Goal: Task Accomplishment & Management: Complete application form

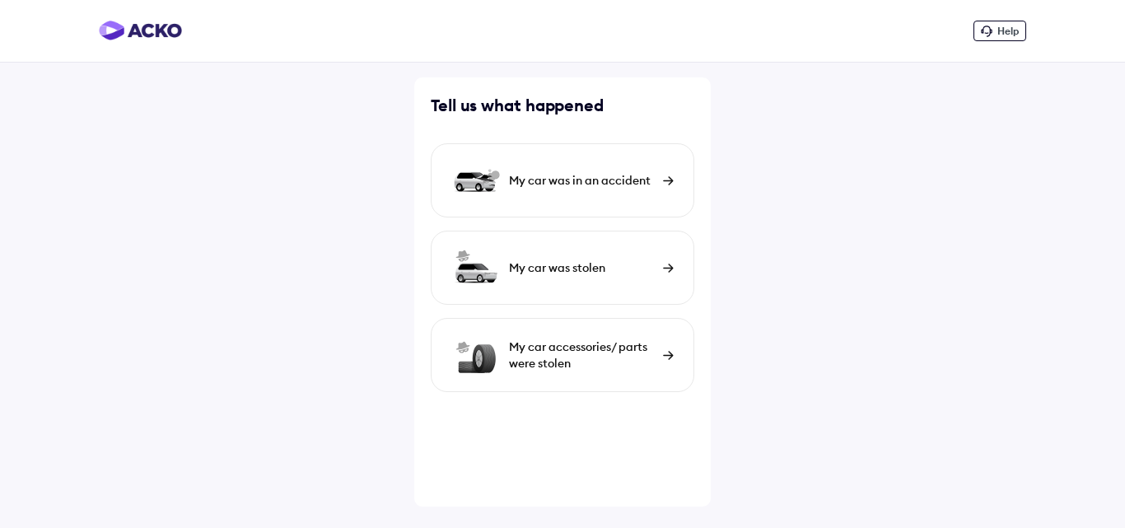
click at [665, 182] on img at bounding box center [668, 180] width 11 height 9
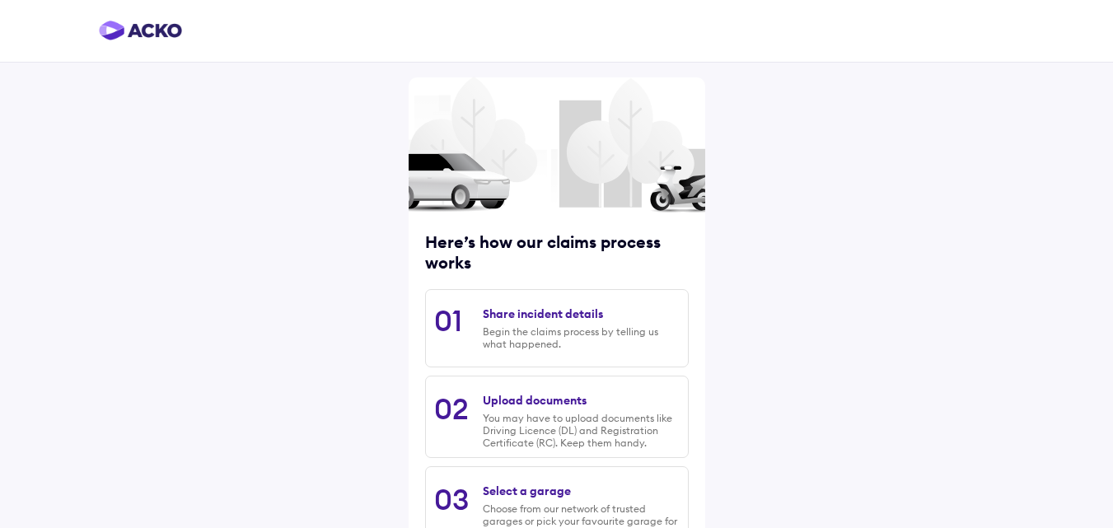
scroll to position [210, 0]
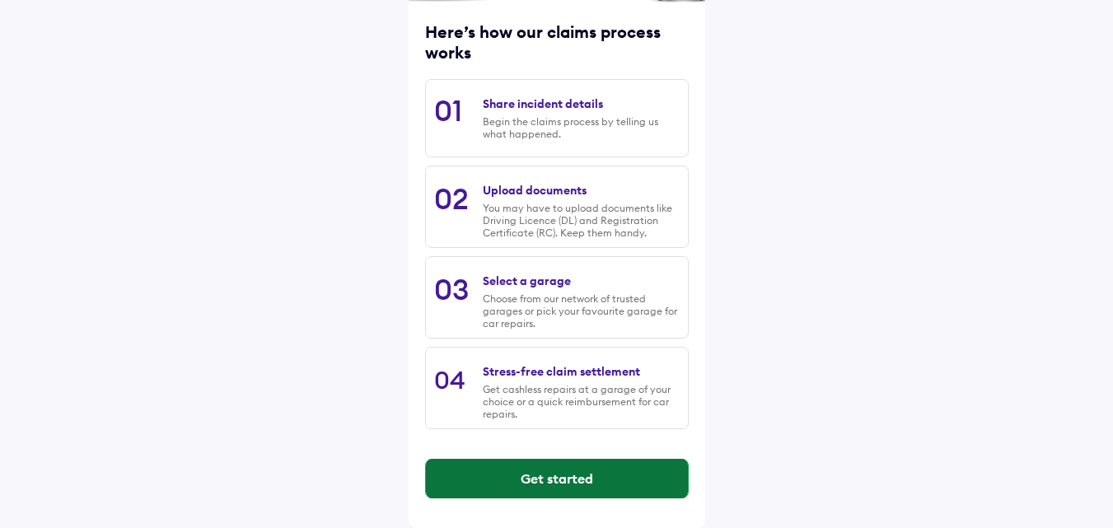
click at [558, 484] on button "Get started" at bounding box center [557, 479] width 262 height 40
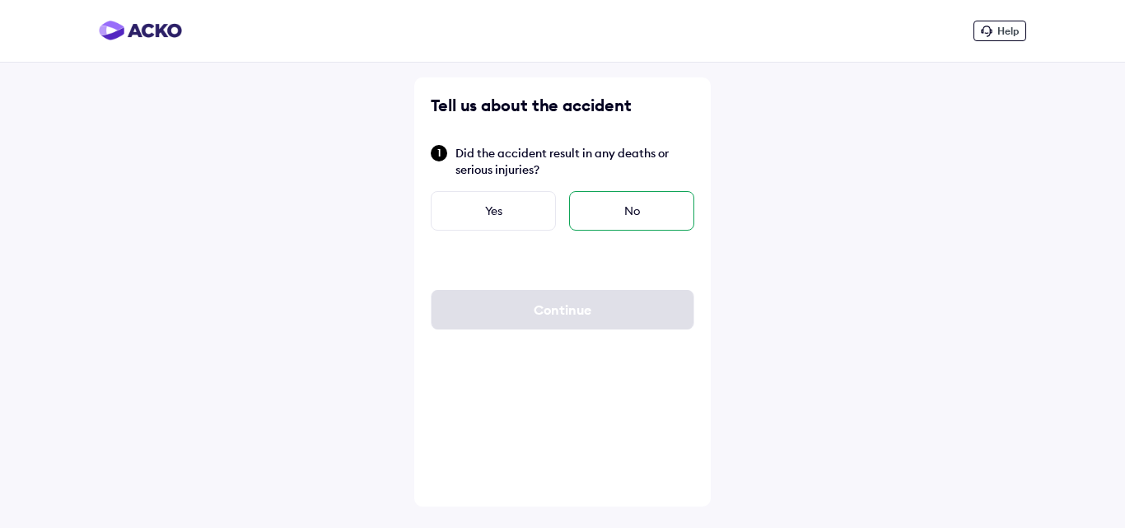
click at [623, 199] on div "No" at bounding box center [631, 211] width 125 height 40
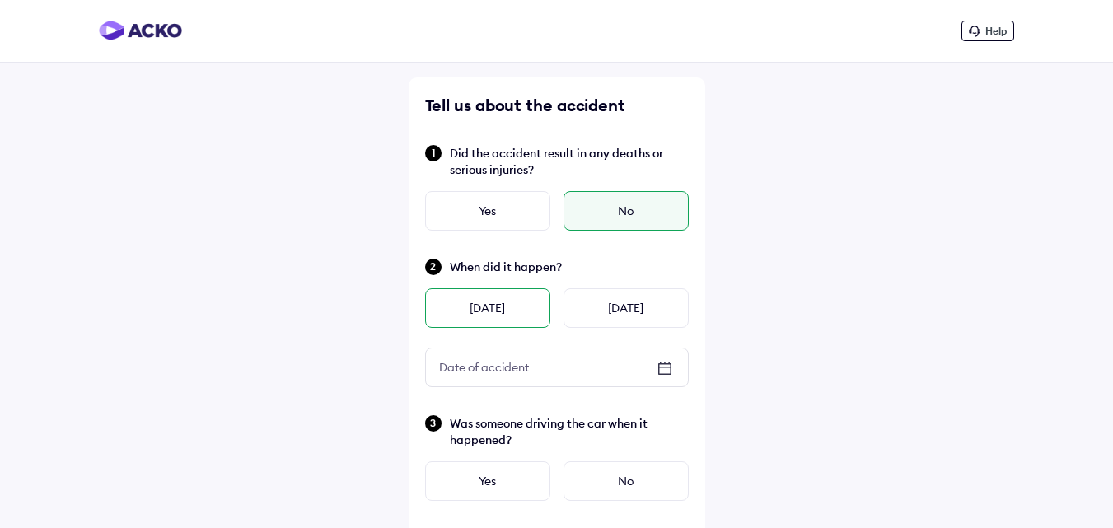
click at [499, 309] on div "[DATE]" at bounding box center [487, 308] width 125 height 40
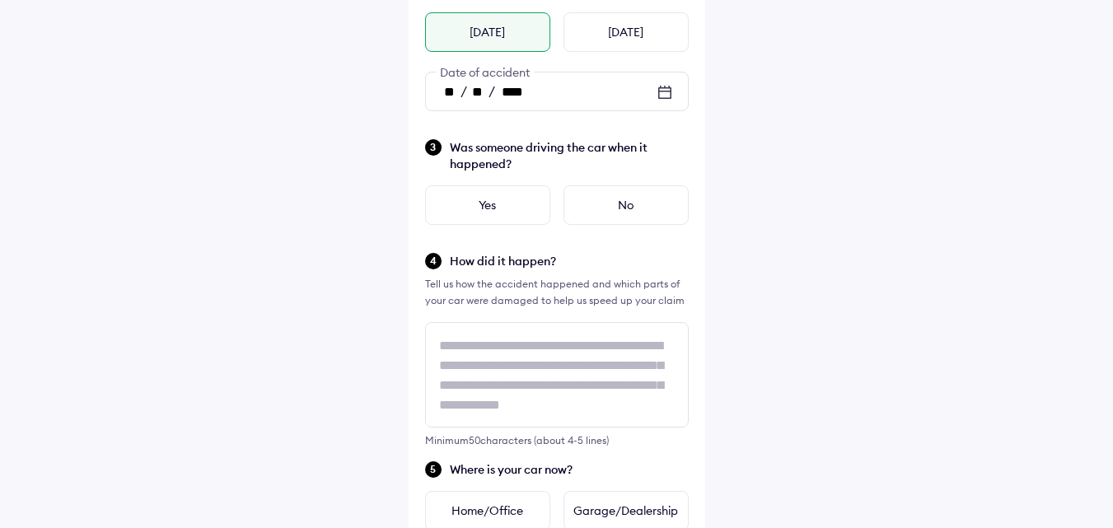
scroll to position [271, 0]
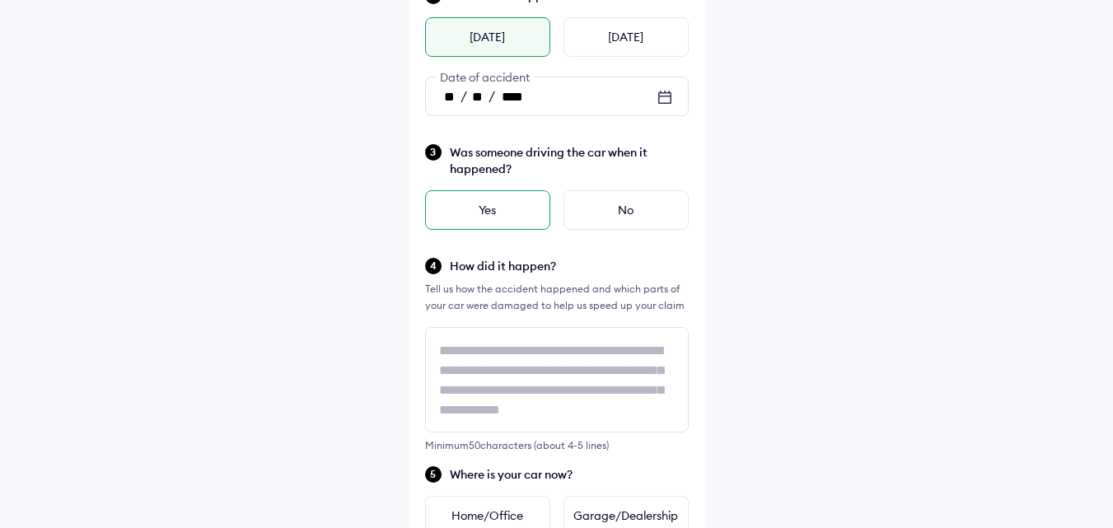
click at [507, 213] on div "Yes" at bounding box center [487, 210] width 125 height 40
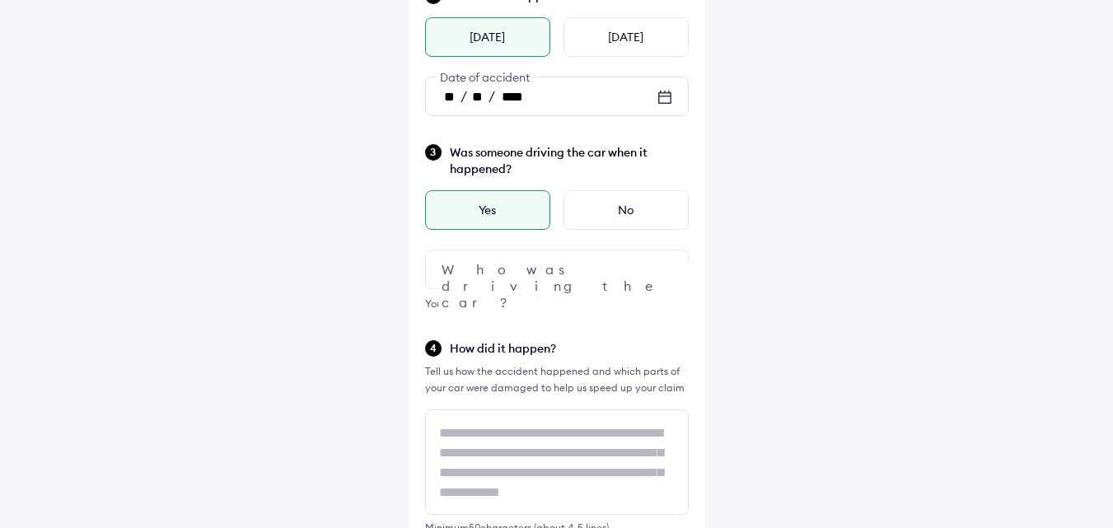
click at [664, 267] on img at bounding box center [665, 269] width 20 height 20
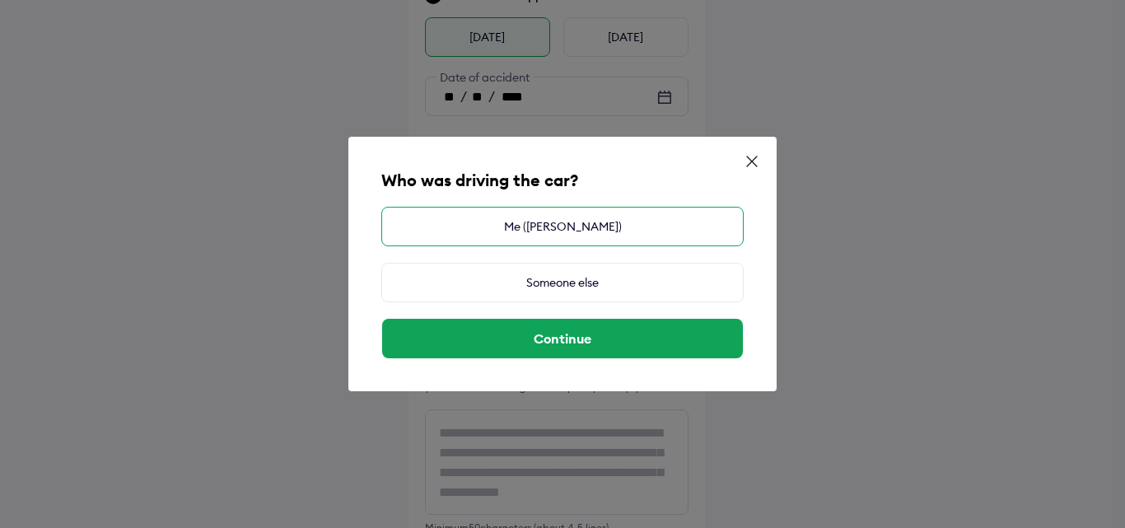
click at [576, 227] on div "Me ([PERSON_NAME])" at bounding box center [562, 227] width 362 height 40
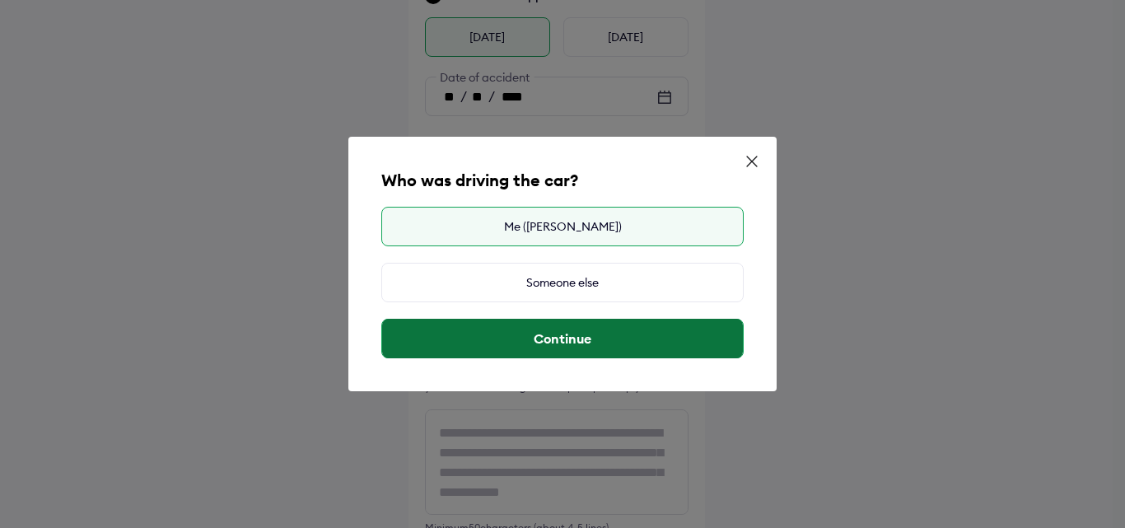
click at [563, 338] on button "Continue" at bounding box center [562, 339] width 361 height 40
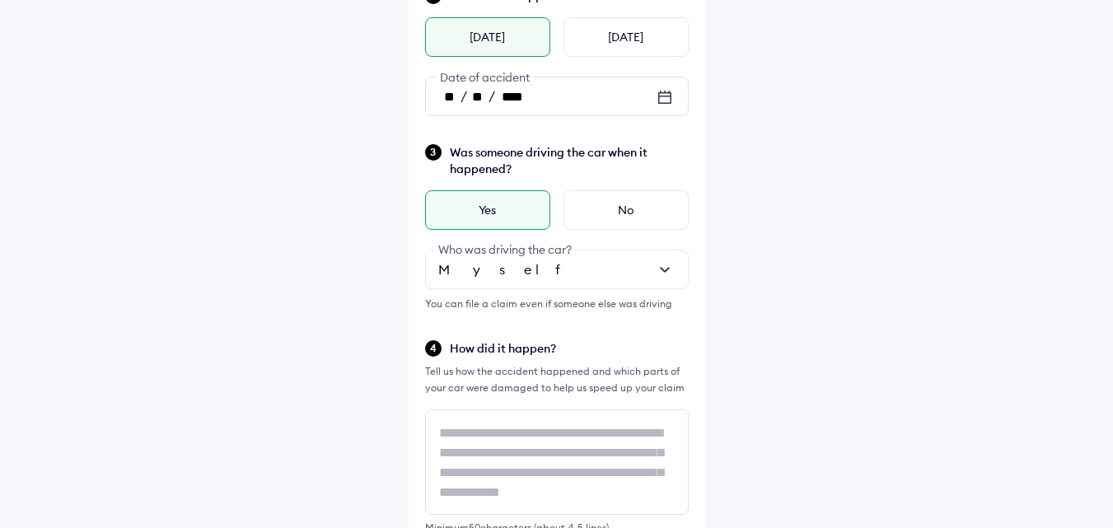
scroll to position [628, 0]
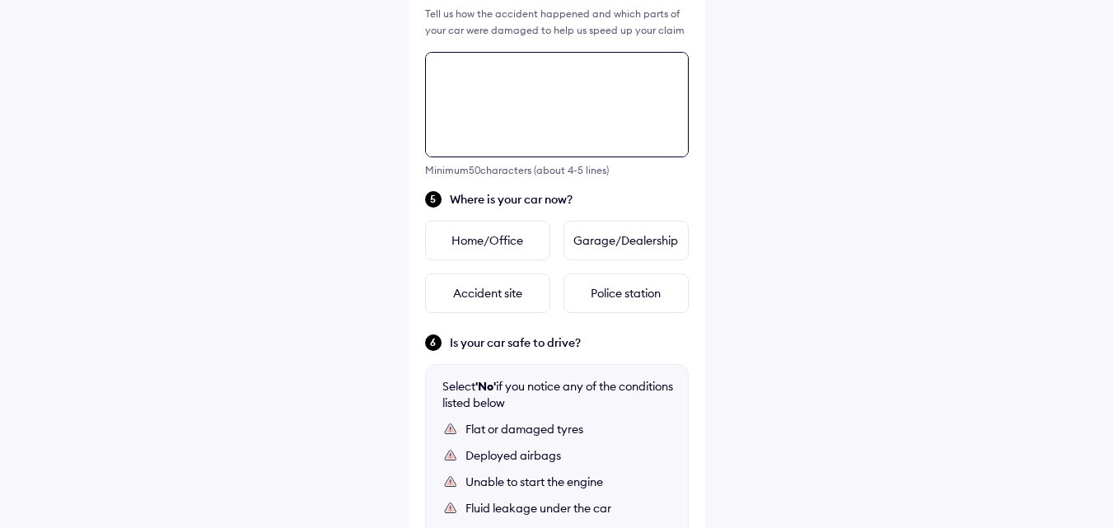
click at [498, 84] on textarea at bounding box center [557, 104] width 264 height 105
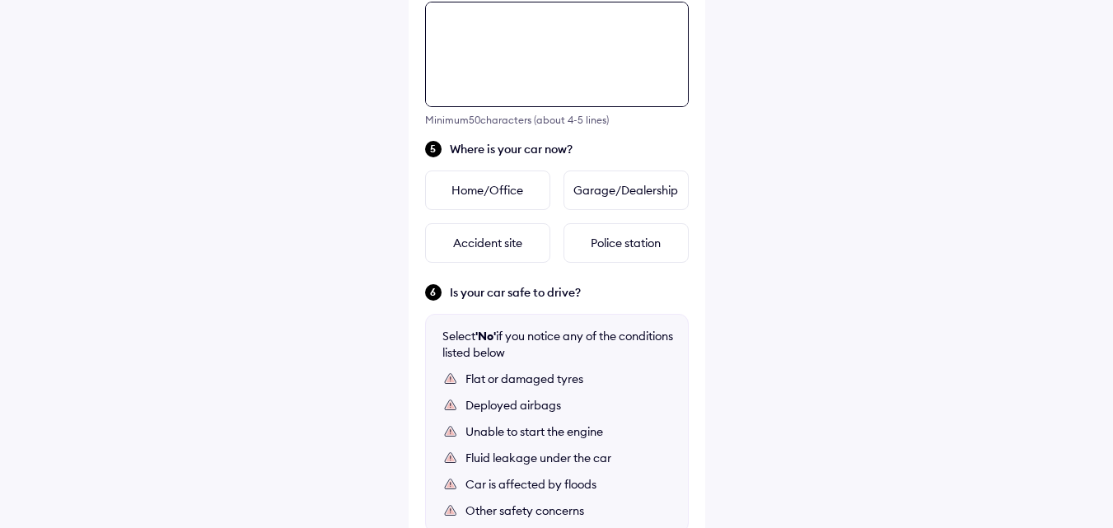
scroll to position [680, 0]
type textarea "**********"
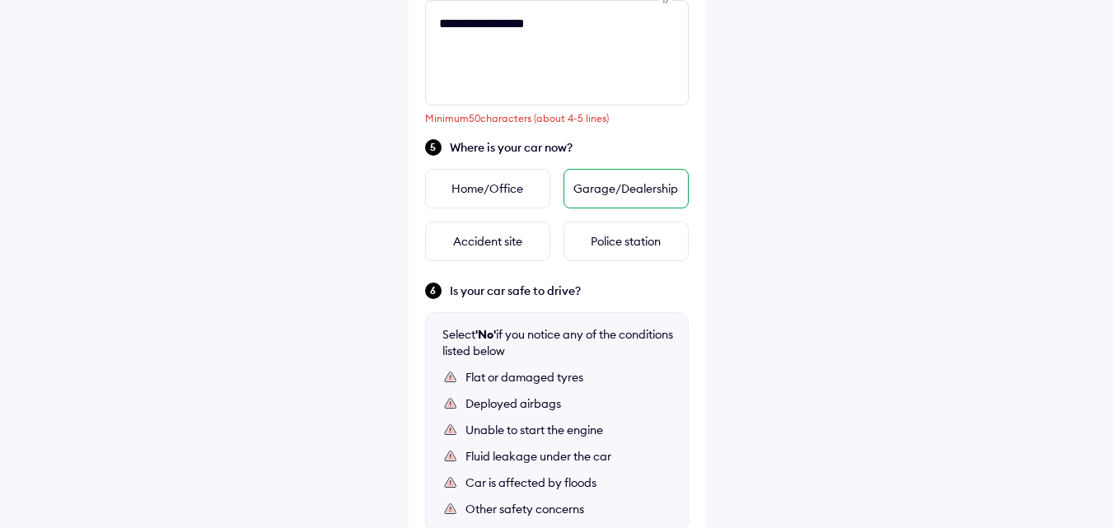
click at [633, 193] on div "Garage/Dealership" at bounding box center [625, 189] width 125 height 40
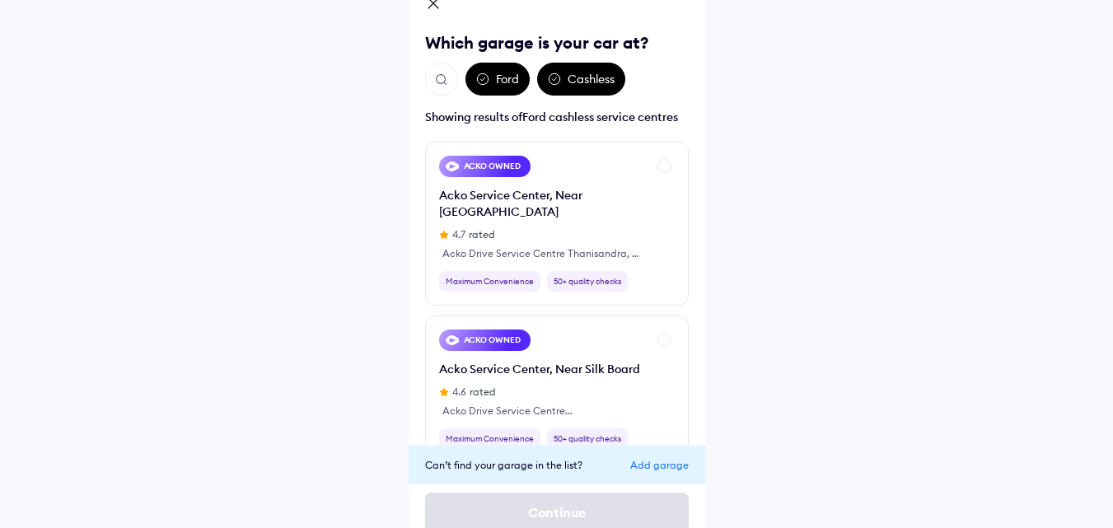
scroll to position [0, 0]
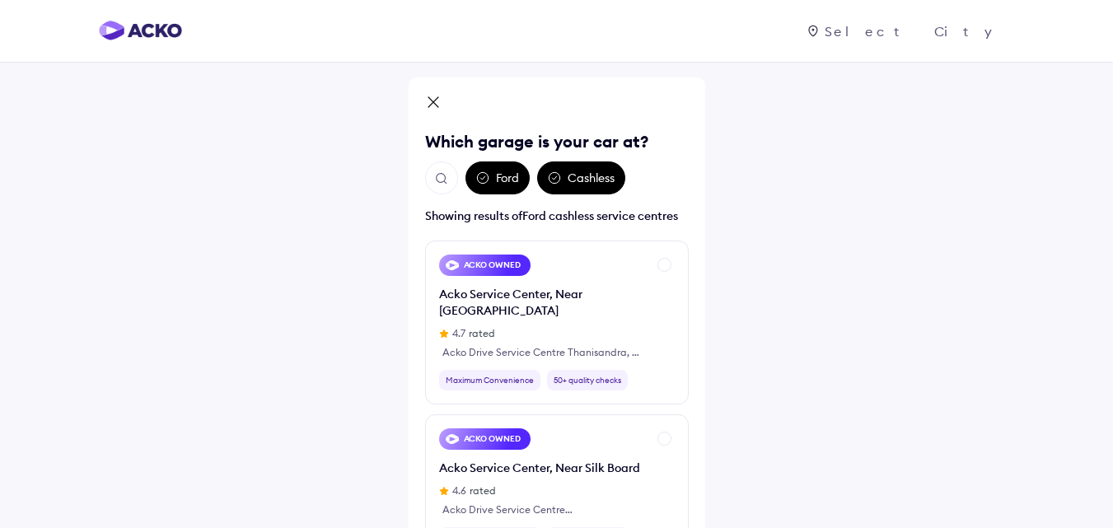
click at [430, 102] on icon at bounding box center [433, 104] width 16 height 20
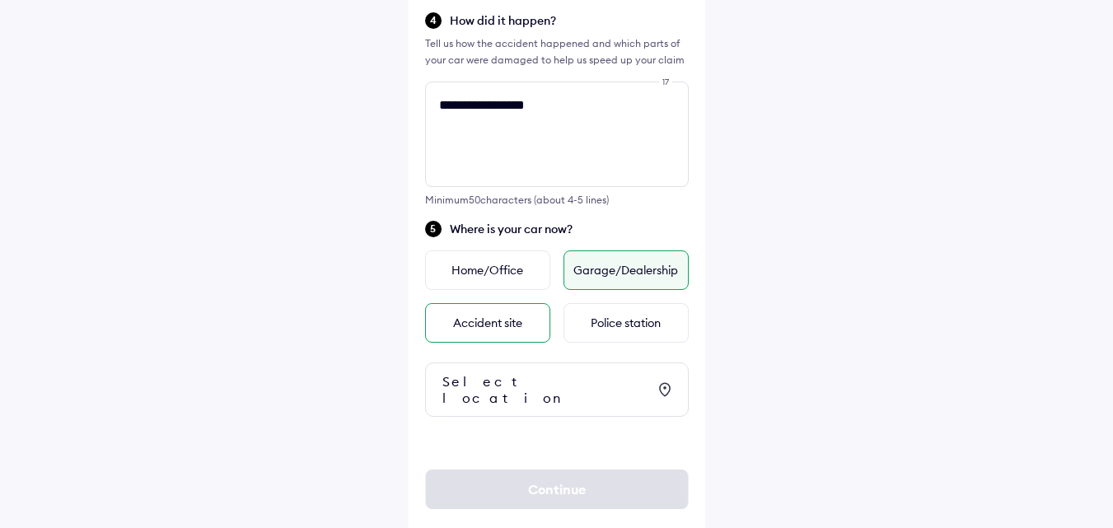
scroll to position [616, 0]
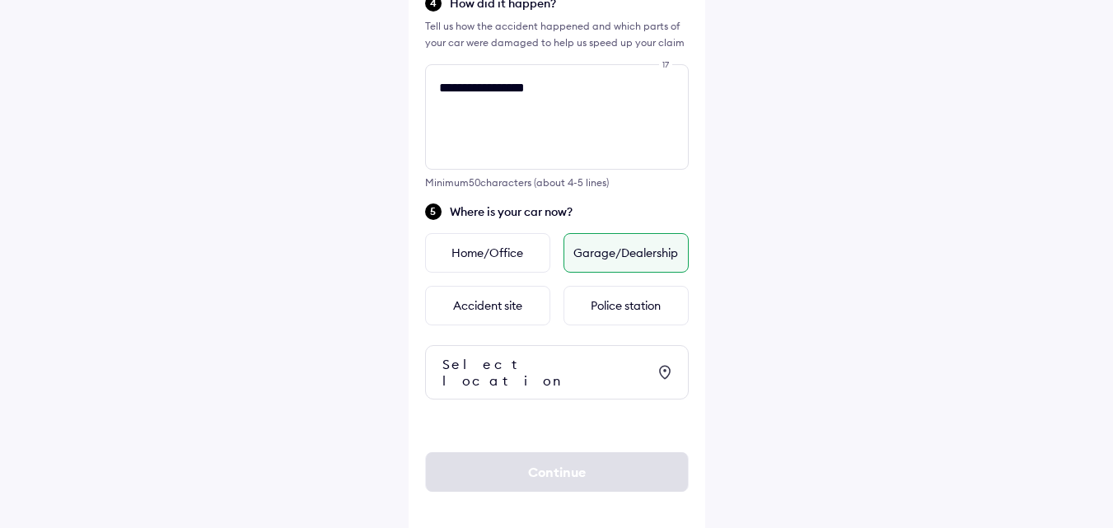
click at [665, 370] on icon at bounding box center [665, 372] width 20 height 20
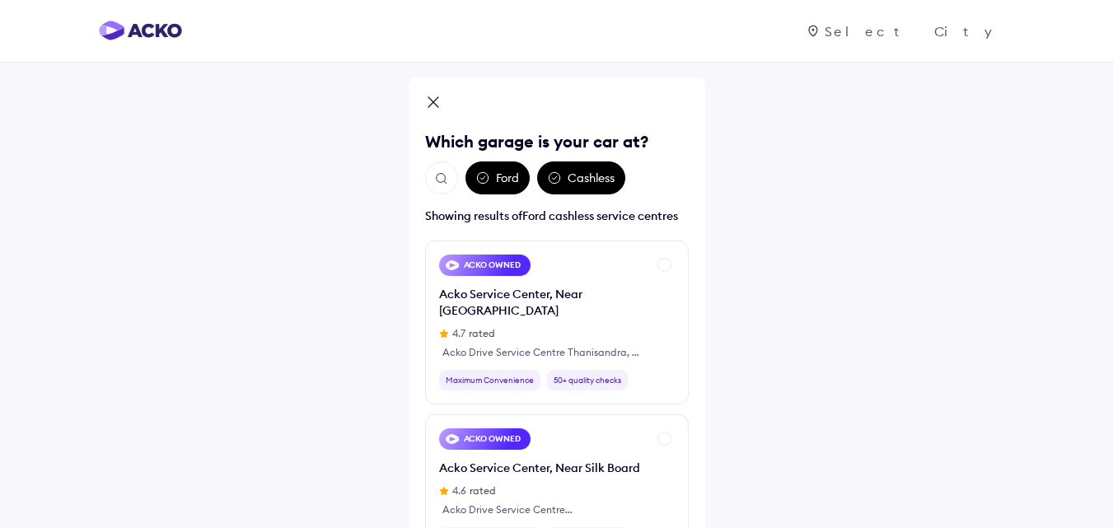
click at [432, 102] on icon at bounding box center [433, 104] width 16 height 20
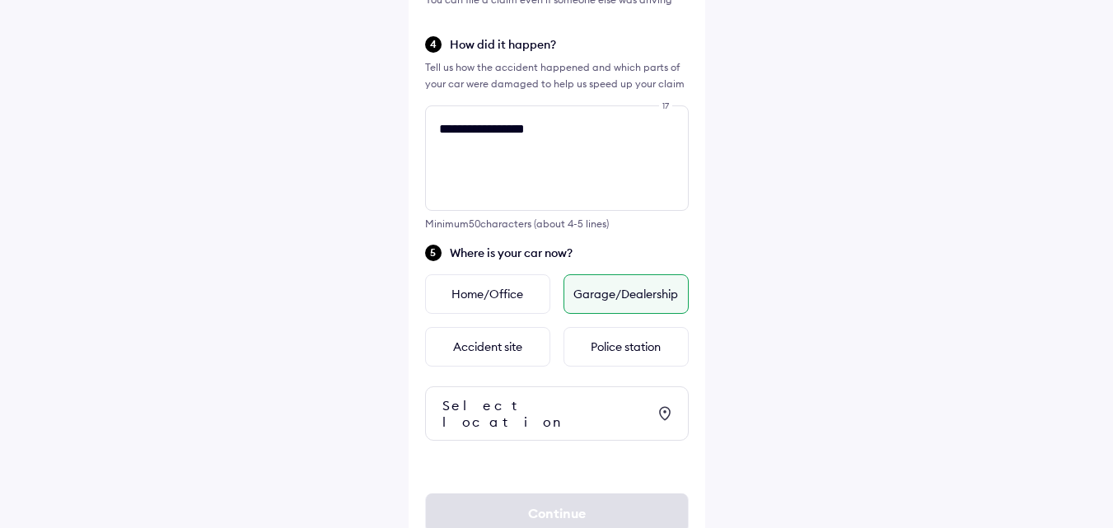
scroll to position [616, 0]
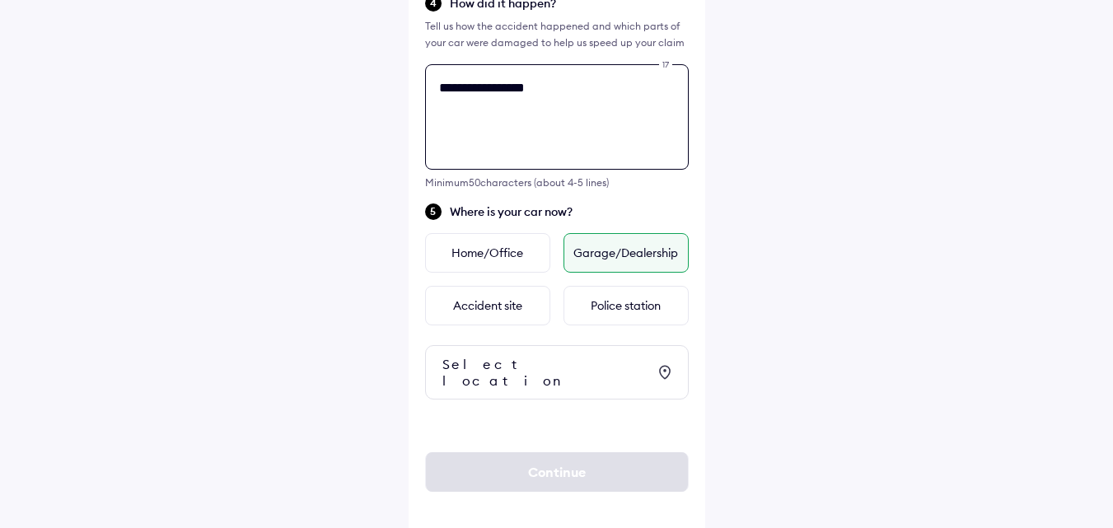
click at [549, 90] on textarea "**********" at bounding box center [557, 116] width 264 height 105
type textarea "*"
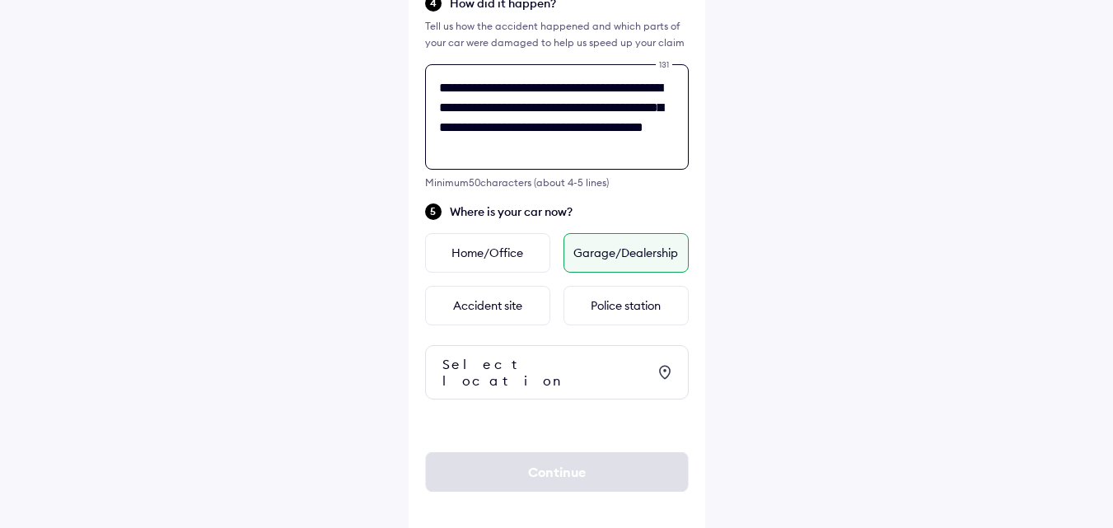
type textarea "**********"
click at [650, 255] on div "Garage/Dealership" at bounding box center [625, 253] width 125 height 40
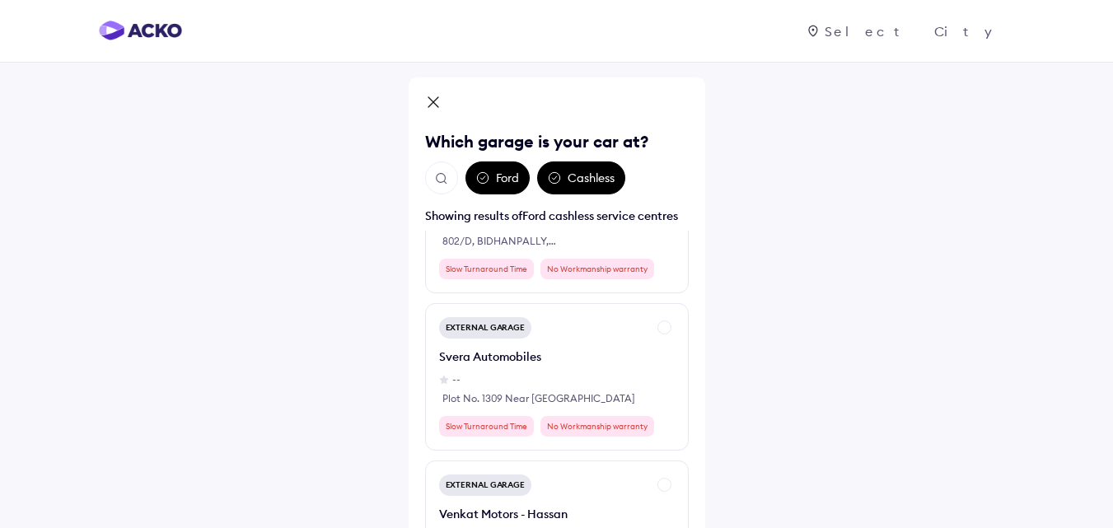
scroll to position [43679, 0]
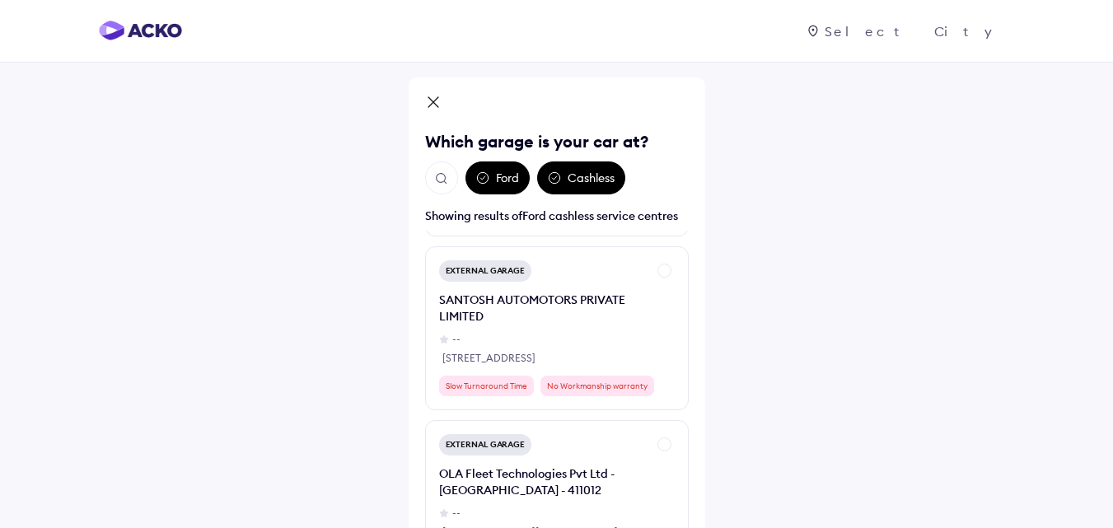
click at [585, 179] on div "Cashless" at bounding box center [581, 177] width 88 height 33
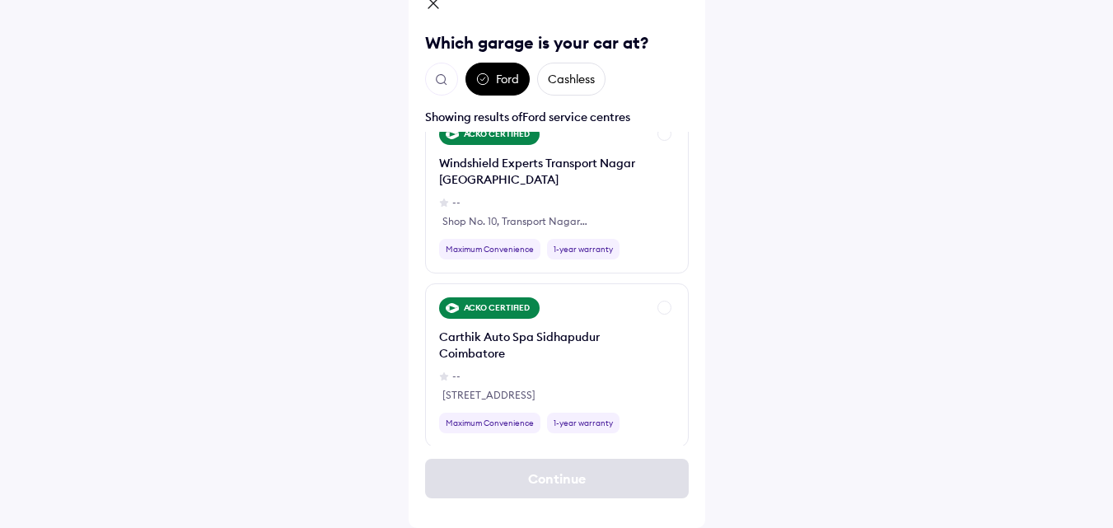
scroll to position [9281, 0]
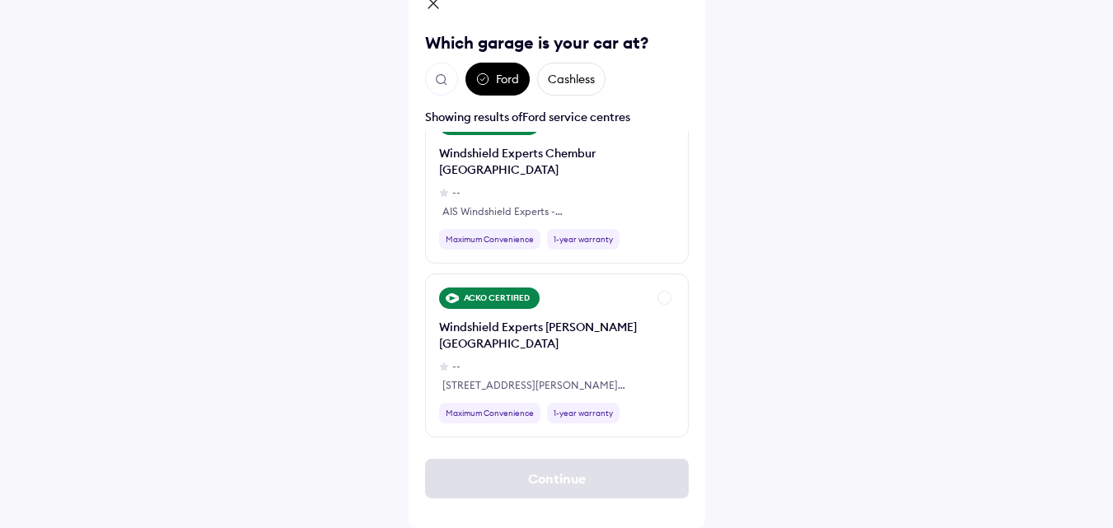
click at [559, 82] on div "Cashless" at bounding box center [571, 79] width 68 height 33
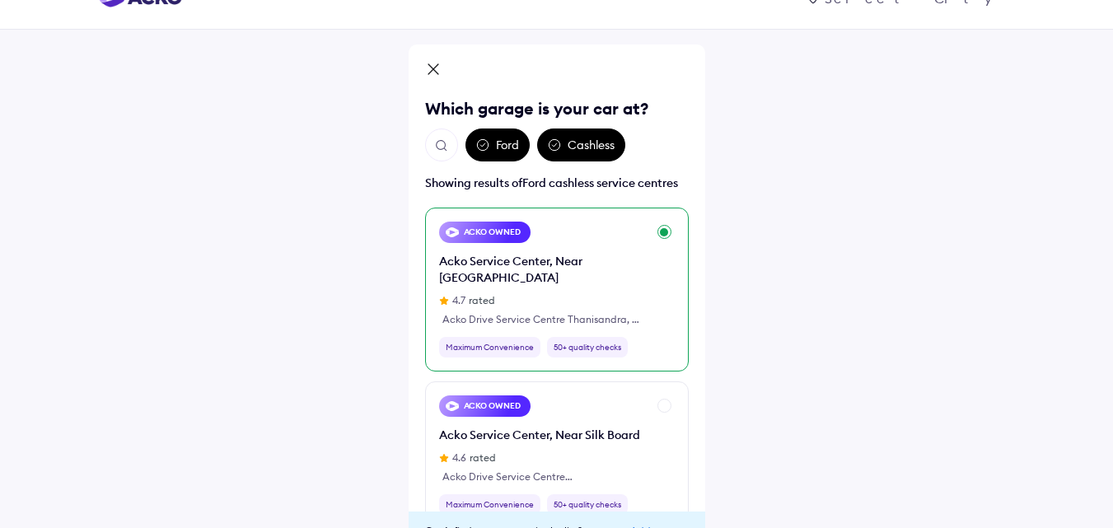
scroll to position [99, 0]
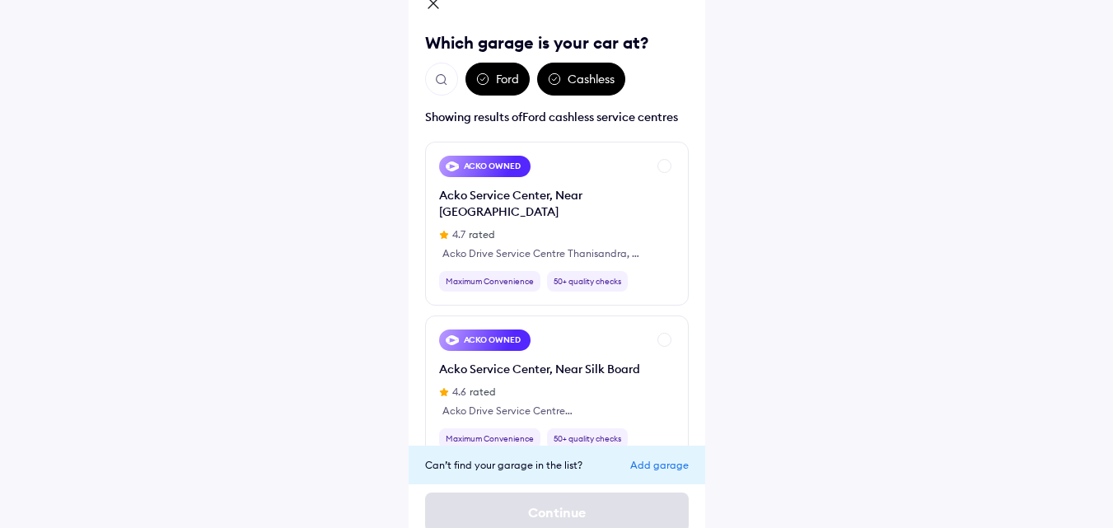
click at [442, 77] on img "Open search" at bounding box center [441, 79] width 15 height 15
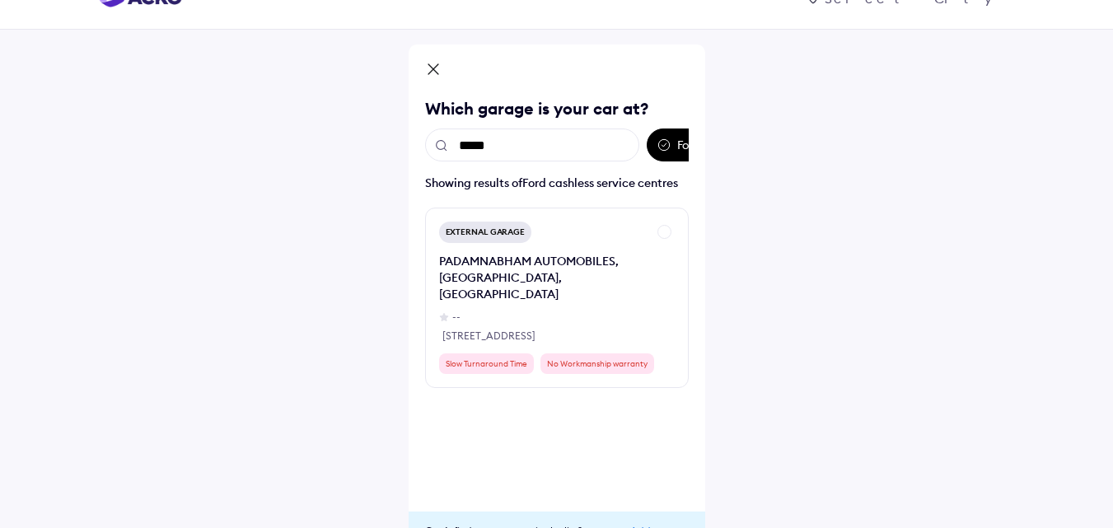
scroll to position [33, 0]
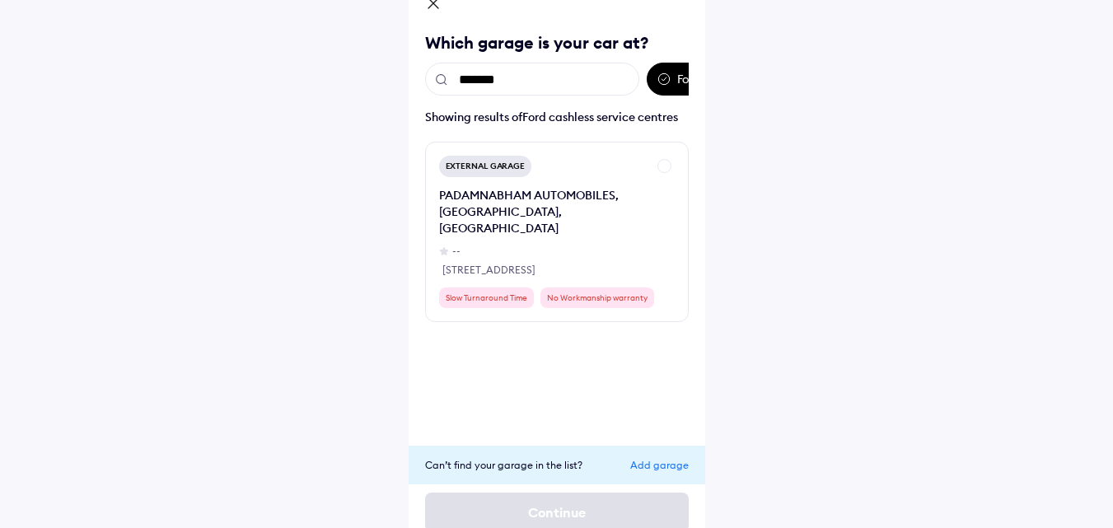
type input "********"
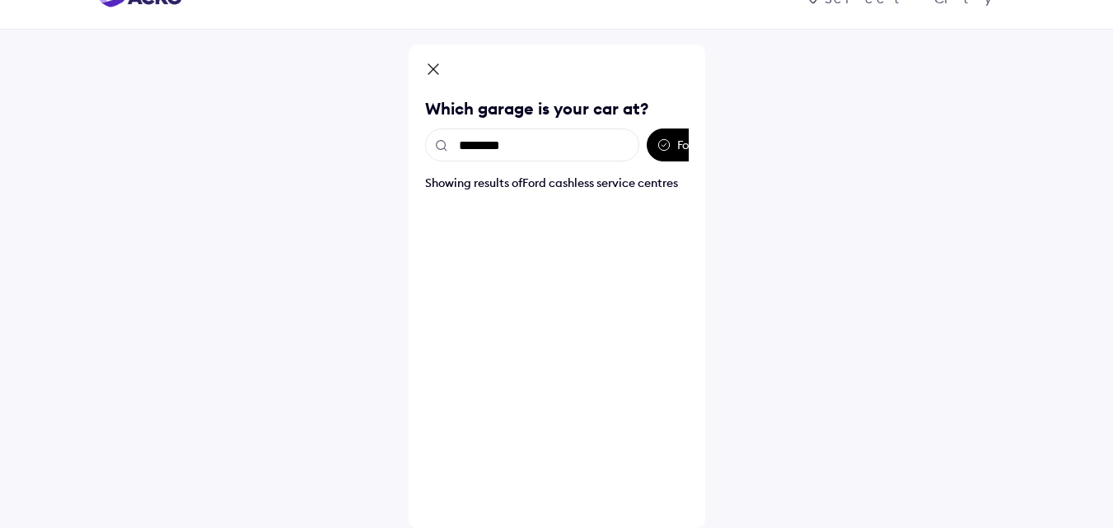
scroll to position [99, 0]
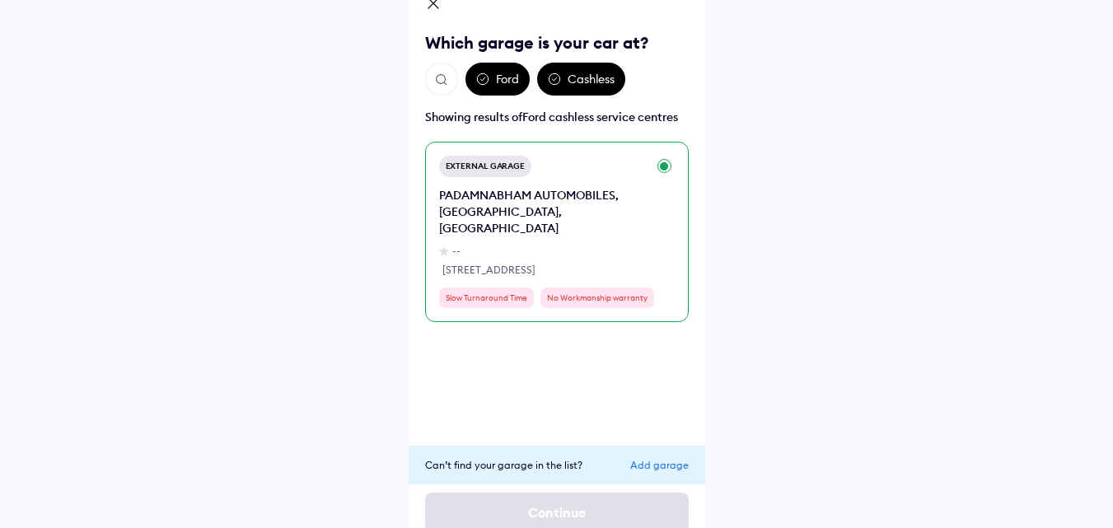
click at [480, 200] on div "PADAMNABHAM AUTOMOBILES, [GEOGRAPHIC_DATA], [GEOGRAPHIC_DATA]" at bounding box center [543, 211] width 208 height 49
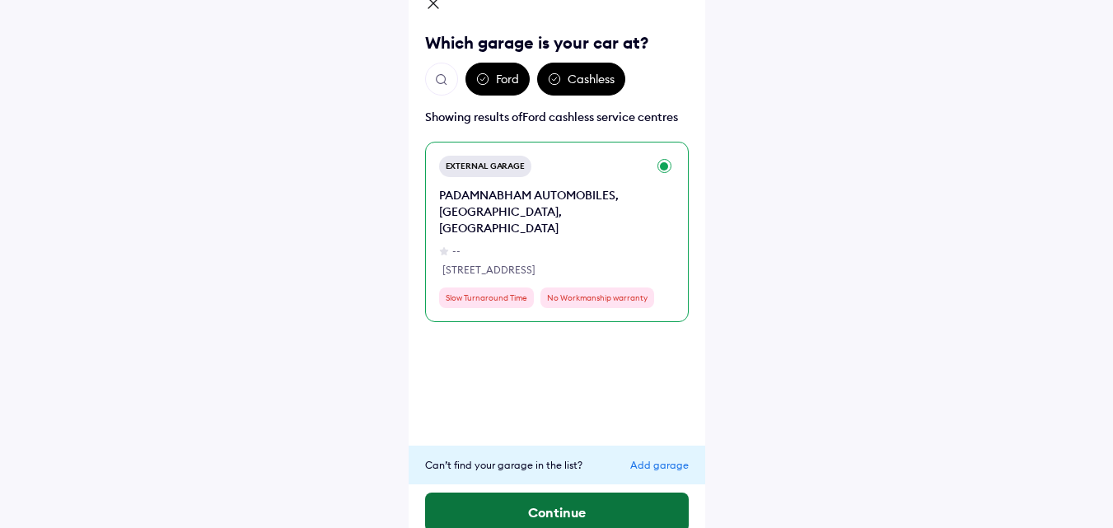
click at [594, 518] on button "Continue" at bounding box center [557, 513] width 264 height 40
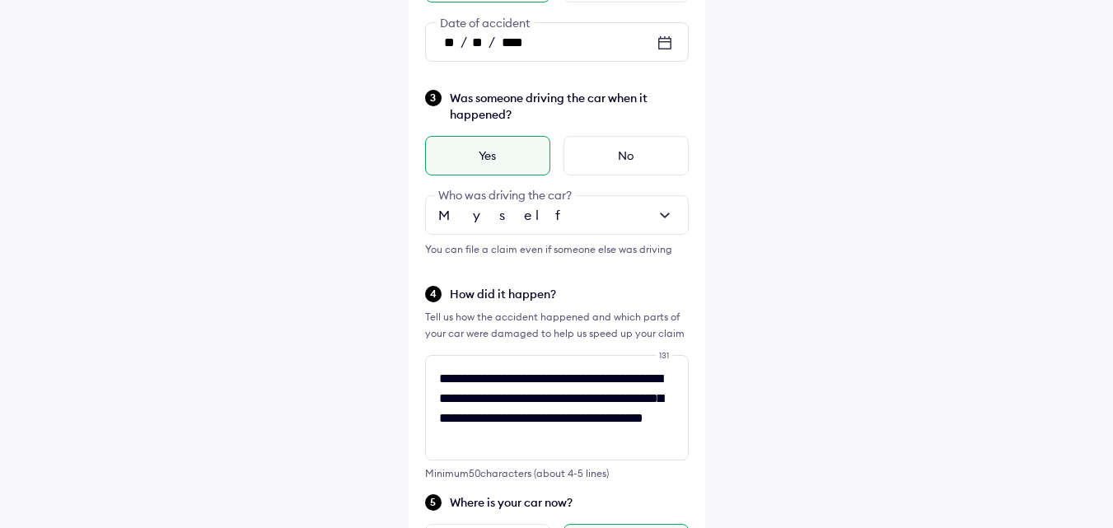
scroll to position [662, 0]
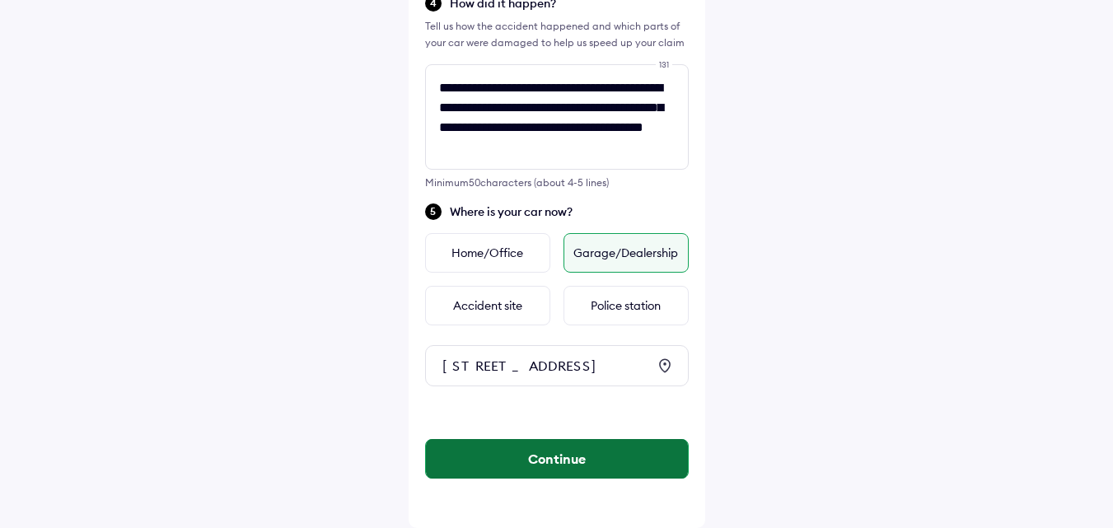
click at [565, 464] on button "Continue" at bounding box center [557, 459] width 262 height 40
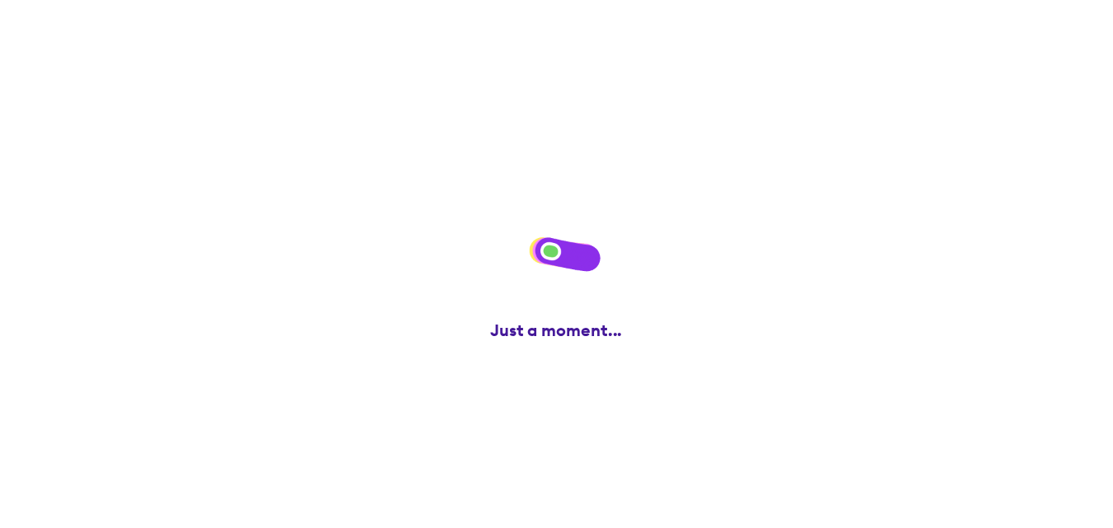
scroll to position [0, 0]
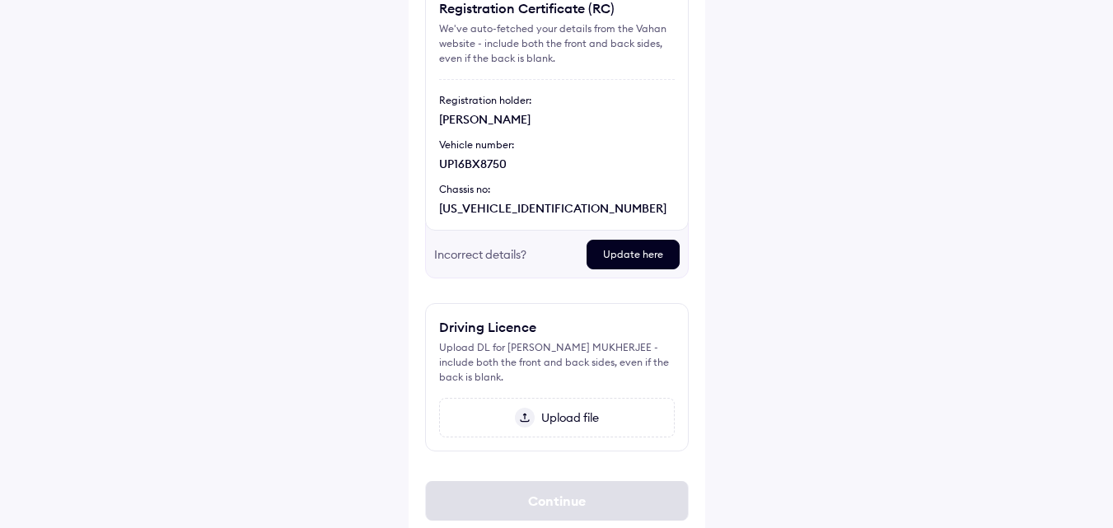
scroll to position [209, 0]
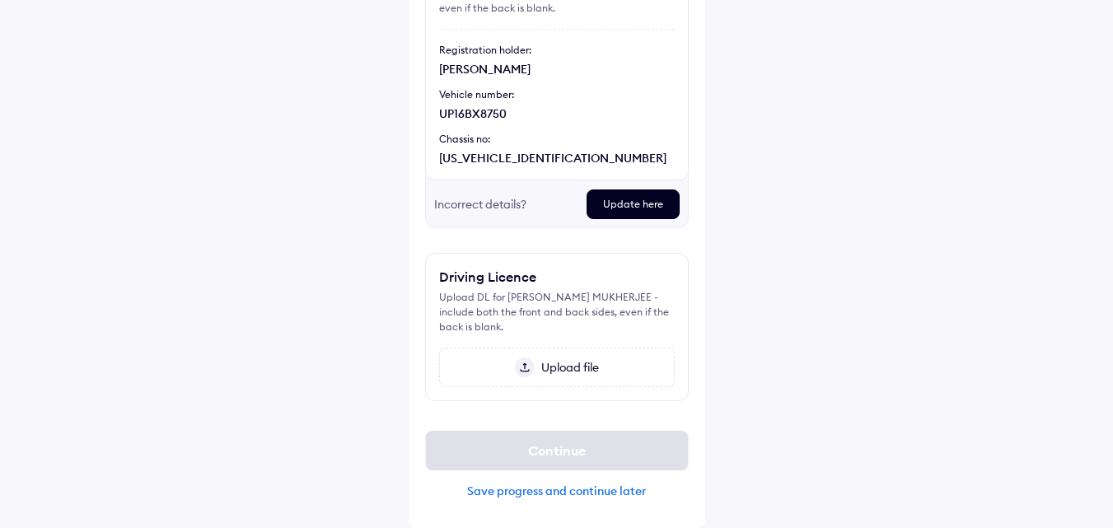
click at [505, 210] on div "Incorrect details?" at bounding box center [503, 204] width 139 height 30
click at [625, 208] on div "Update here" at bounding box center [632, 204] width 93 height 30
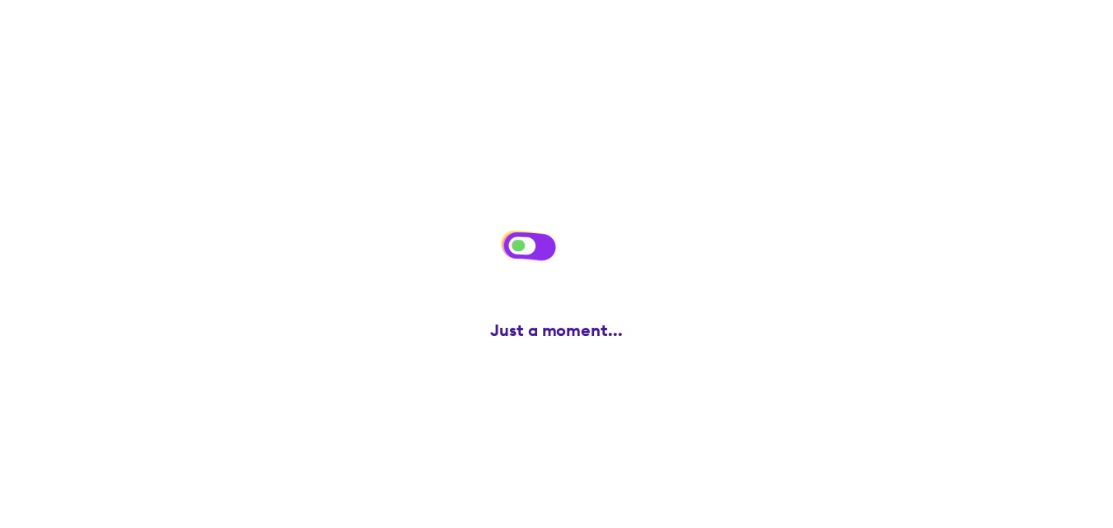
scroll to position [0, 0]
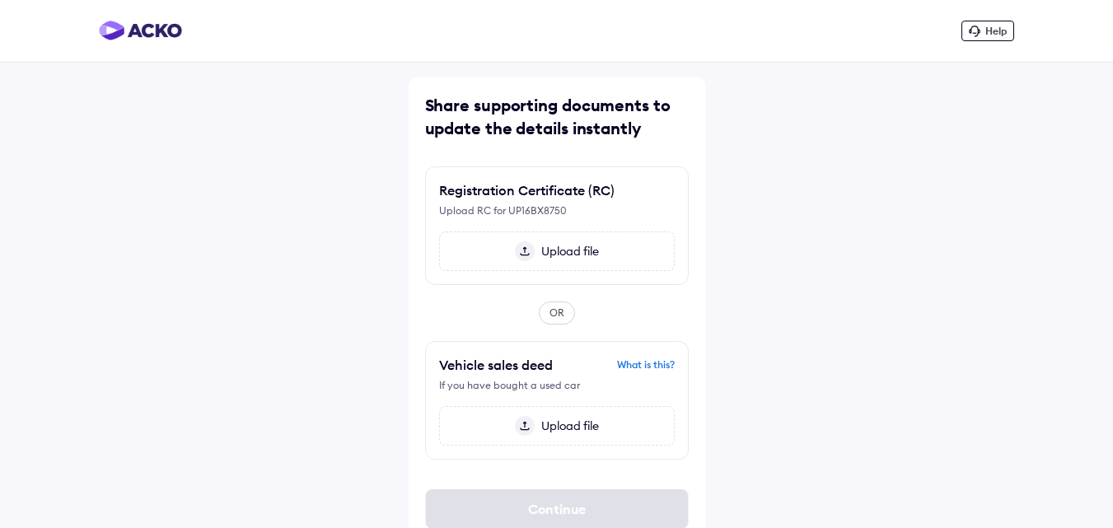
click at [650, 359] on div "What is this?" at bounding box center [646, 364] width 58 height 15
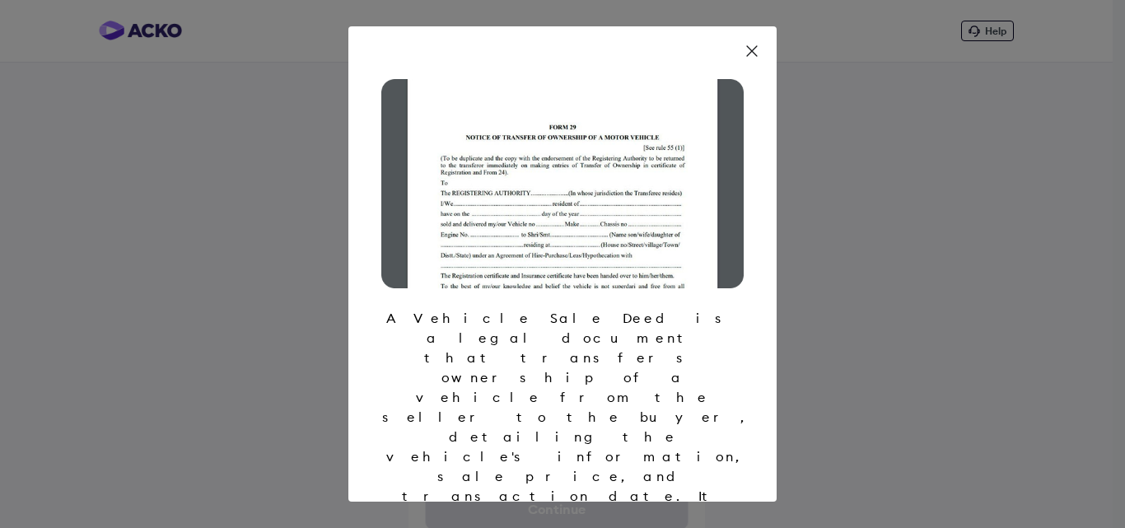
click at [757, 51] on icon at bounding box center [752, 51] width 16 height 16
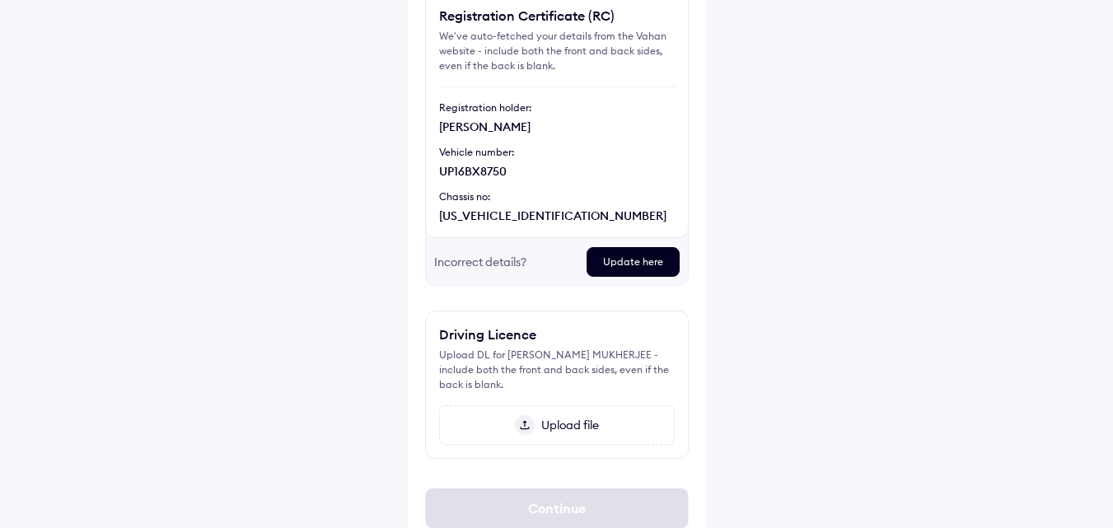
scroll to position [209, 0]
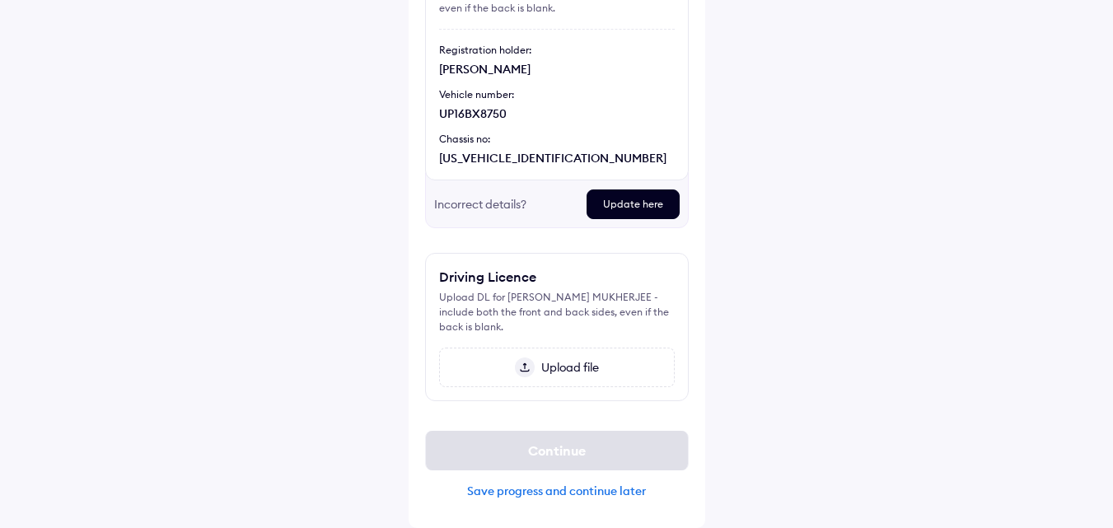
click at [559, 488] on div "Save progress and continue later" at bounding box center [557, 491] width 264 height 15
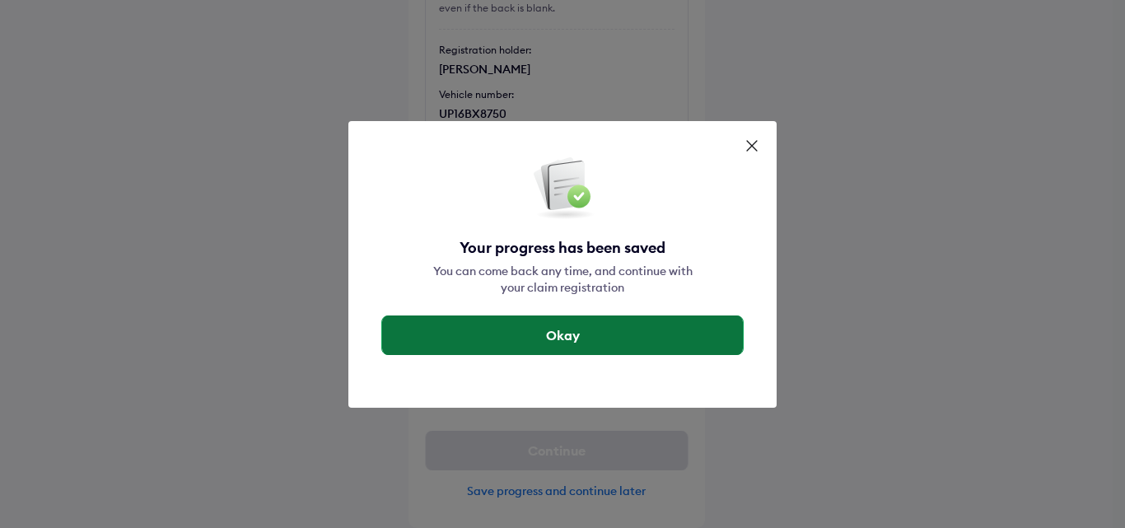
click at [575, 330] on button "Okay" at bounding box center [562, 335] width 361 height 40
